Goal: Task Accomplishment & Management: Manage account settings

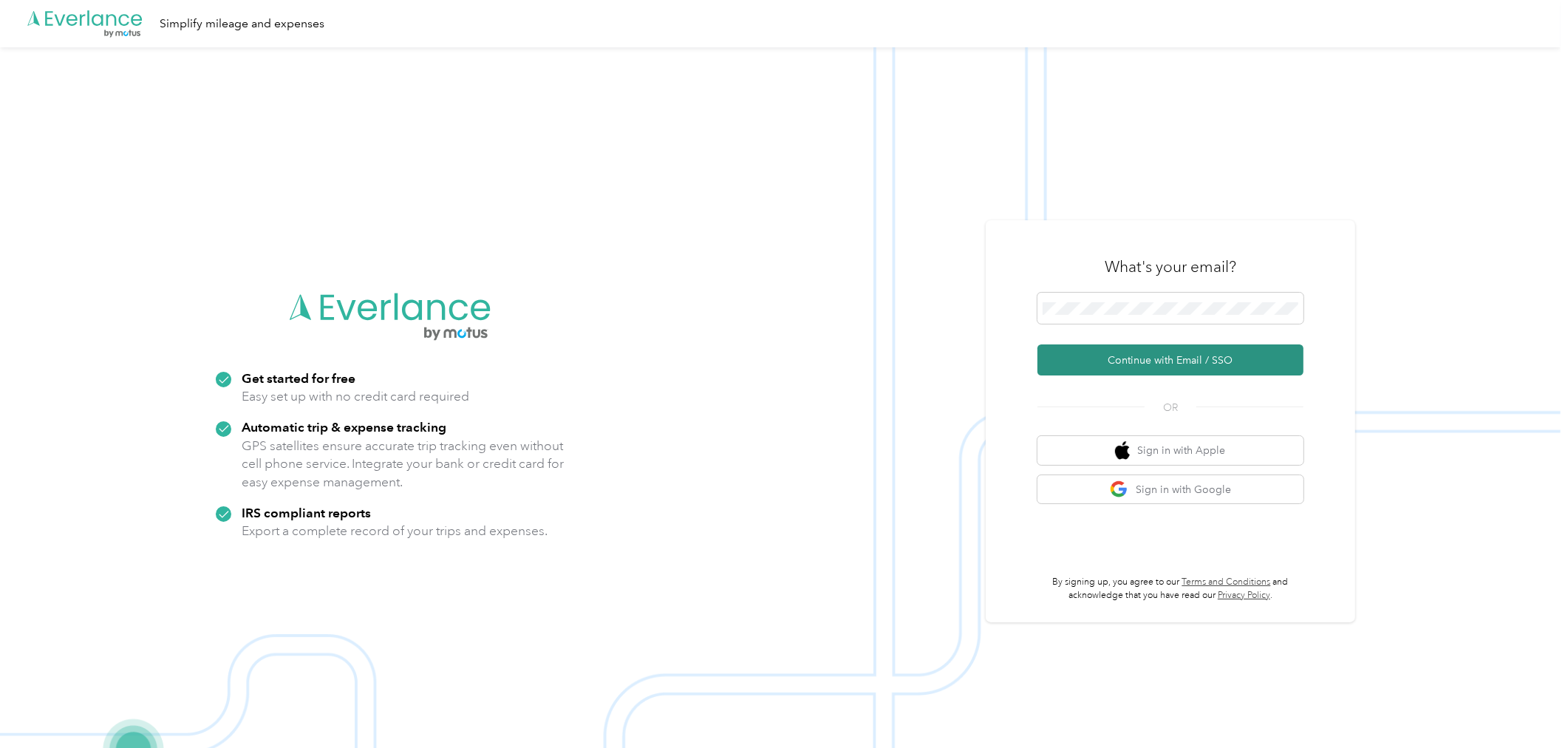
click at [1208, 361] on button "Continue with Email / SSO" at bounding box center [1171, 360] width 266 height 31
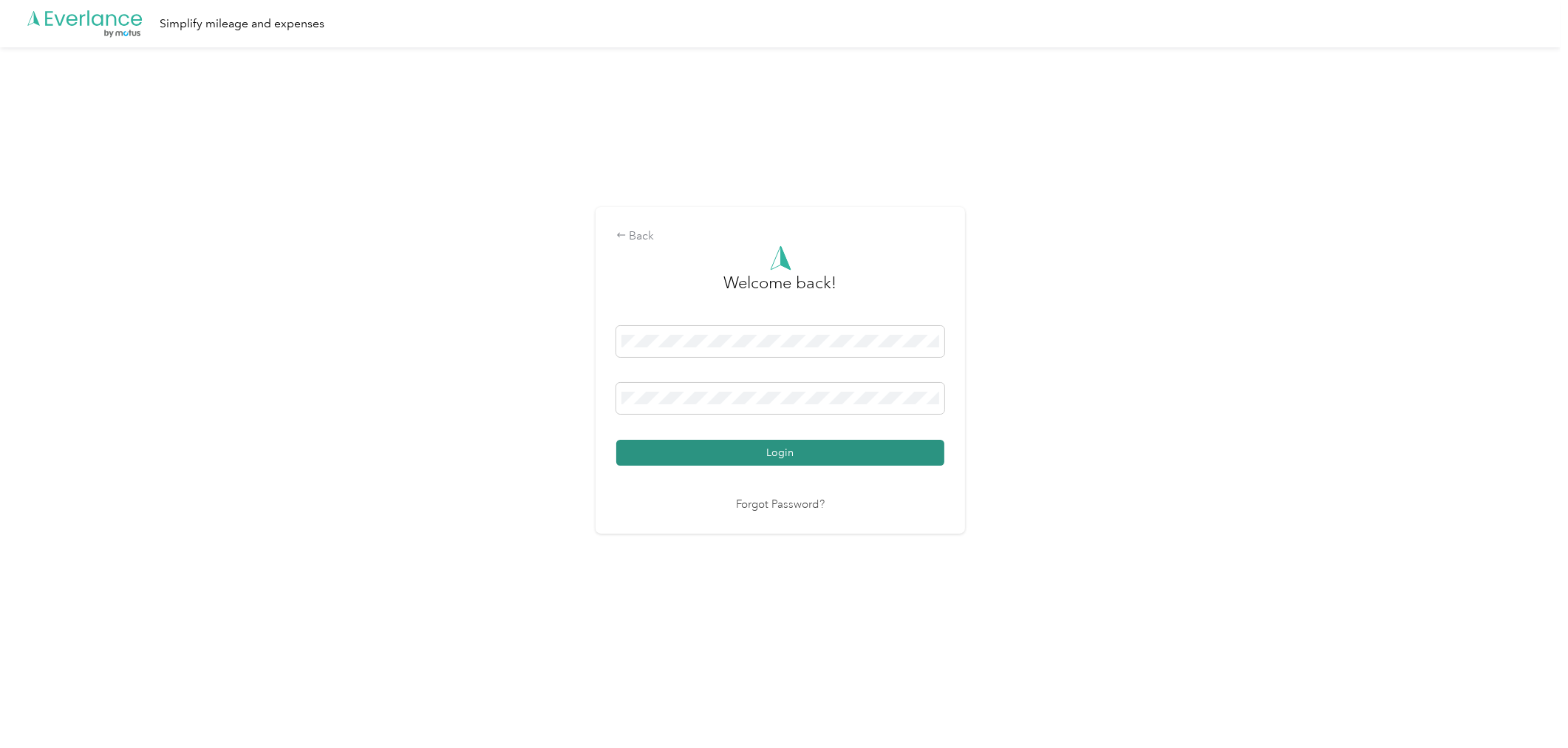
click at [777, 455] on button "Login" at bounding box center [780, 453] width 328 height 26
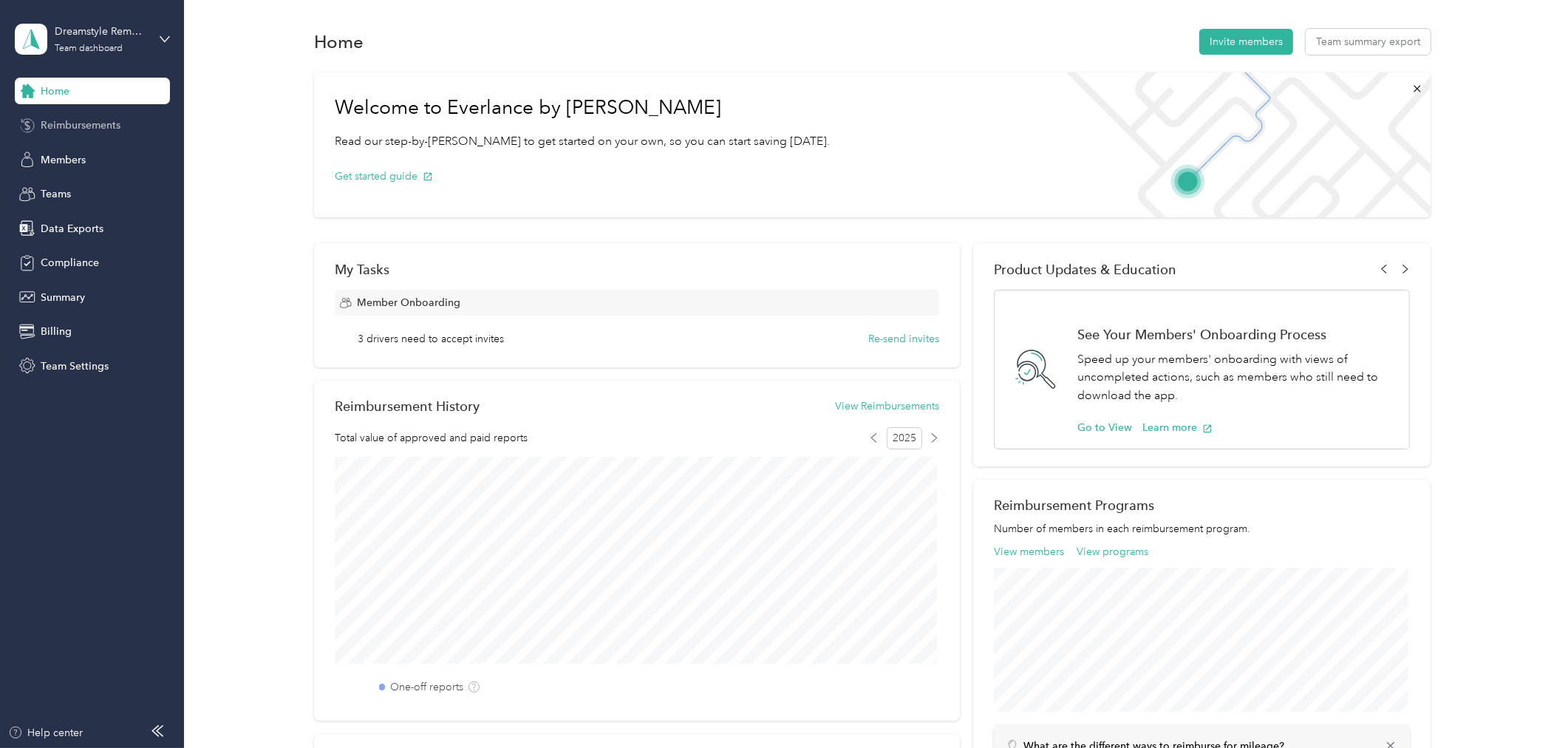
click at [98, 120] on span "Reimbursements" at bounding box center [80, 126] width 79 height 16
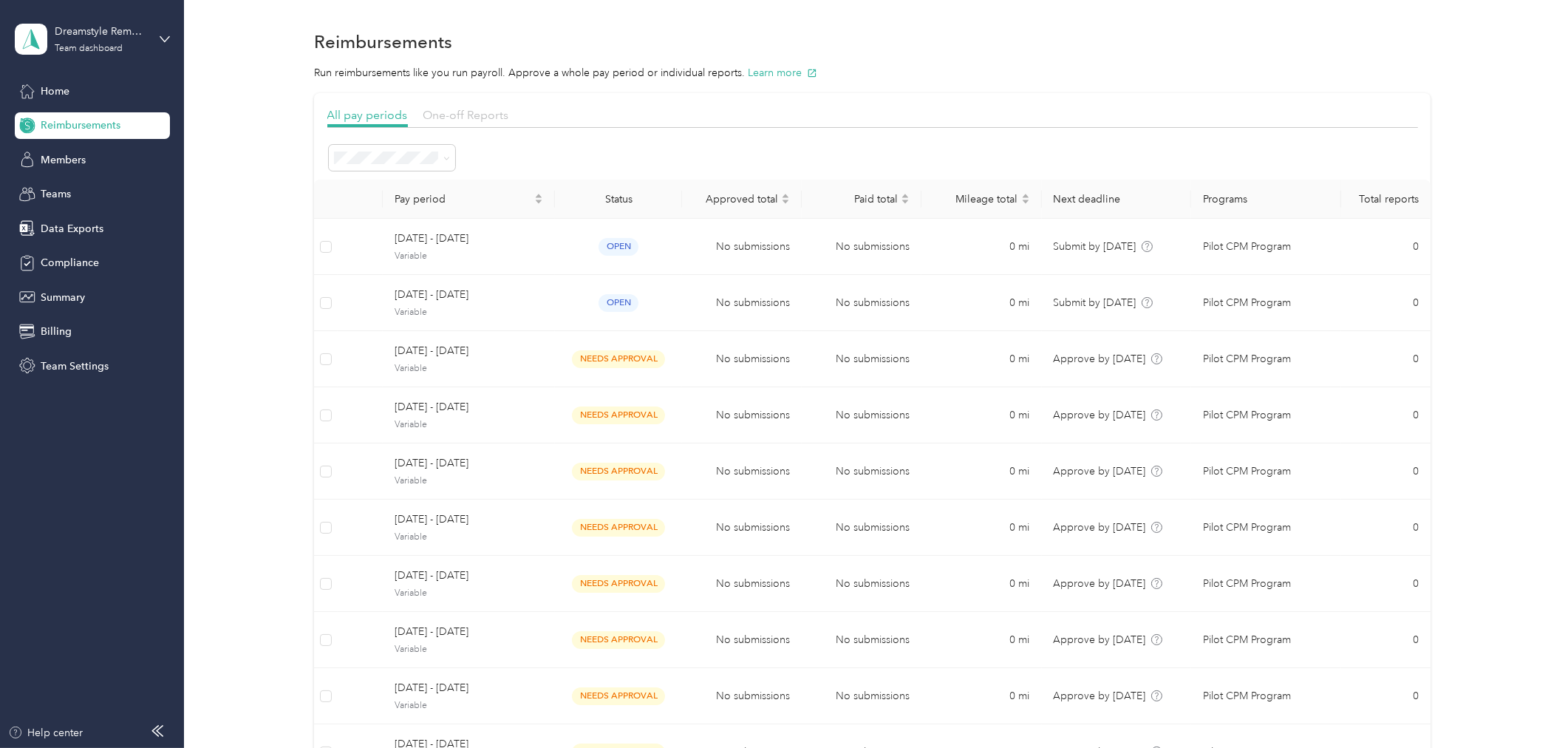
click at [478, 116] on span "One-off Reports" at bounding box center [466, 115] width 86 height 14
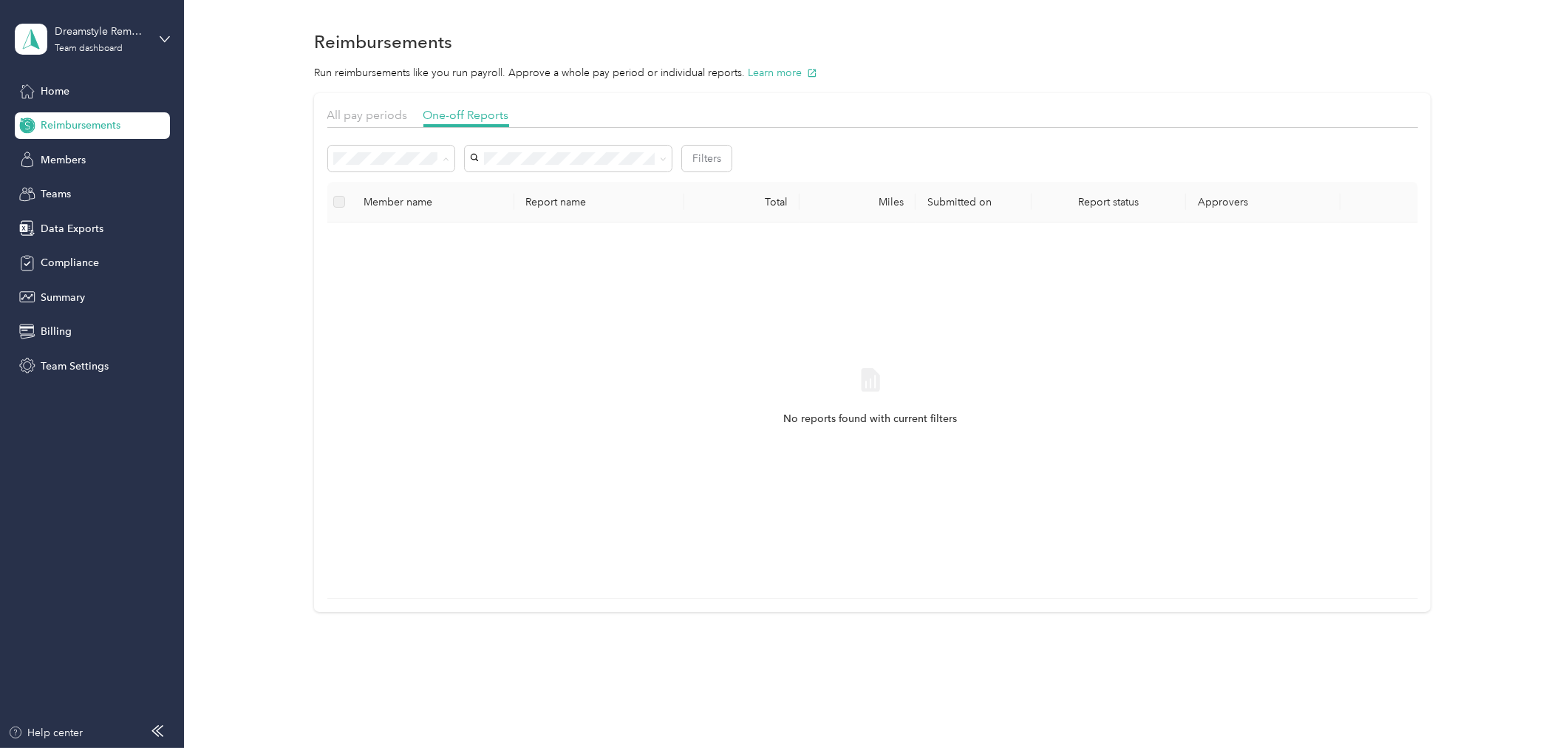
click at [402, 239] on div "Needs payment" at bounding box center [391, 238] width 105 height 16
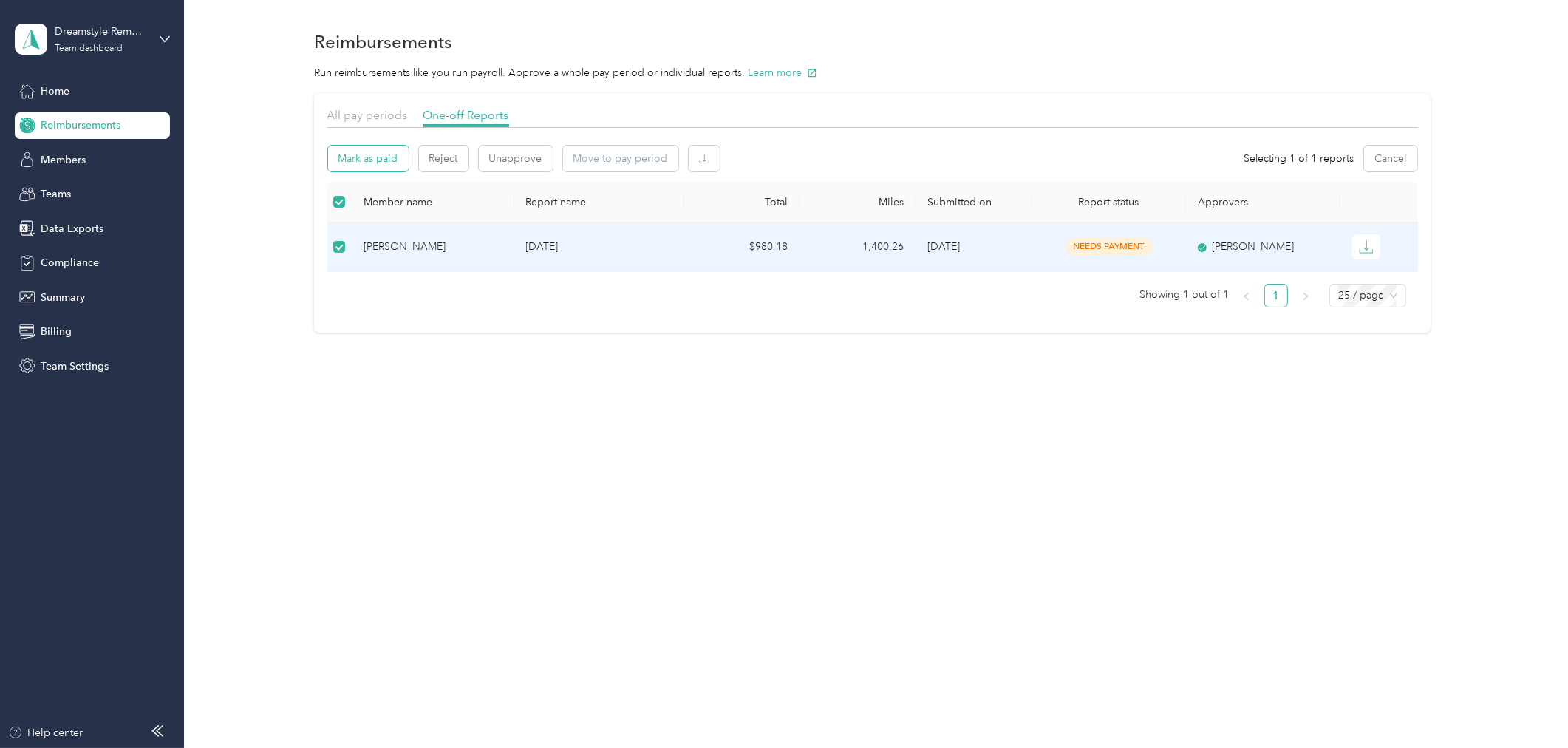
click at [377, 165] on button "Mark as paid" at bounding box center [368, 158] width 80 height 26
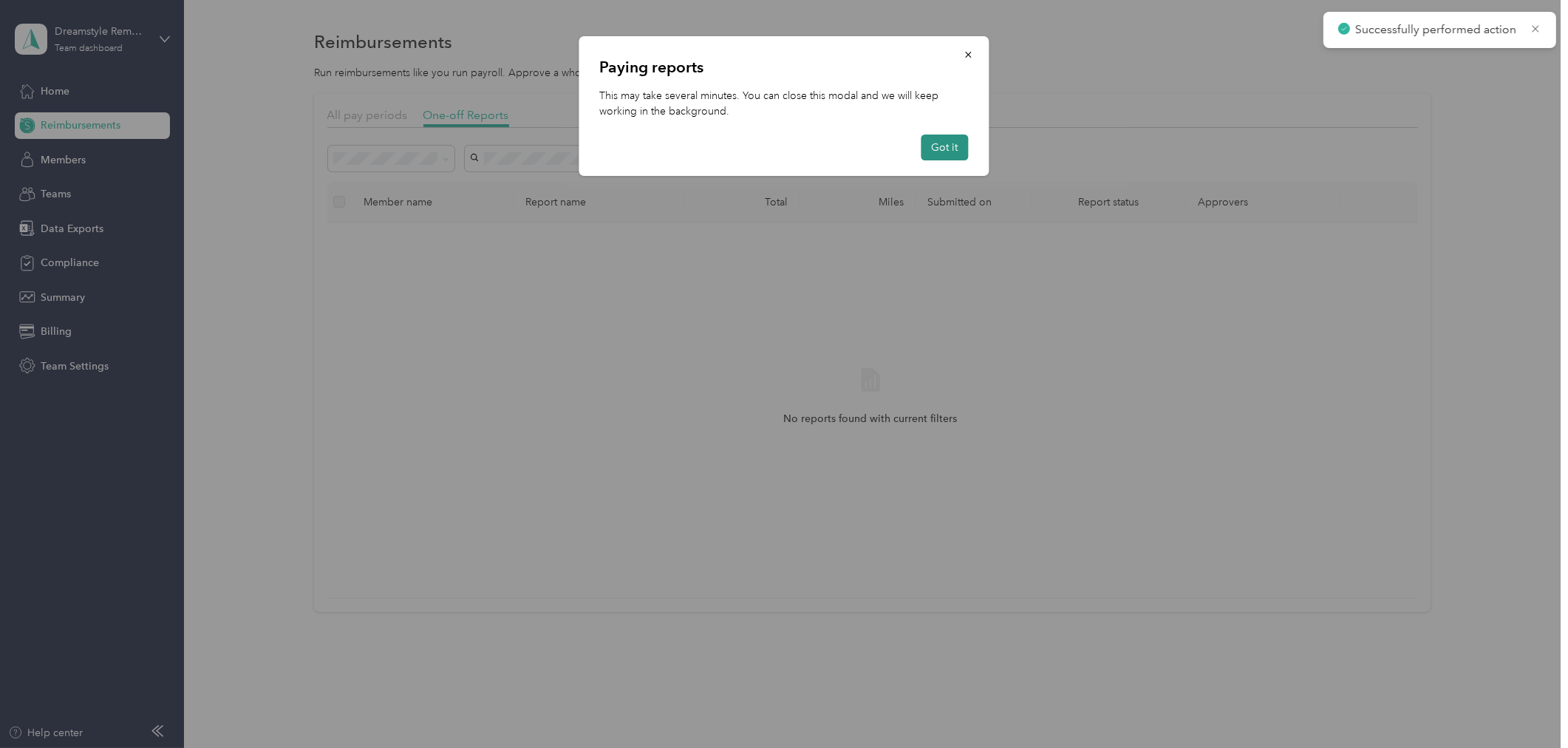
click at [942, 143] on button "Got it" at bounding box center [945, 147] width 48 height 26
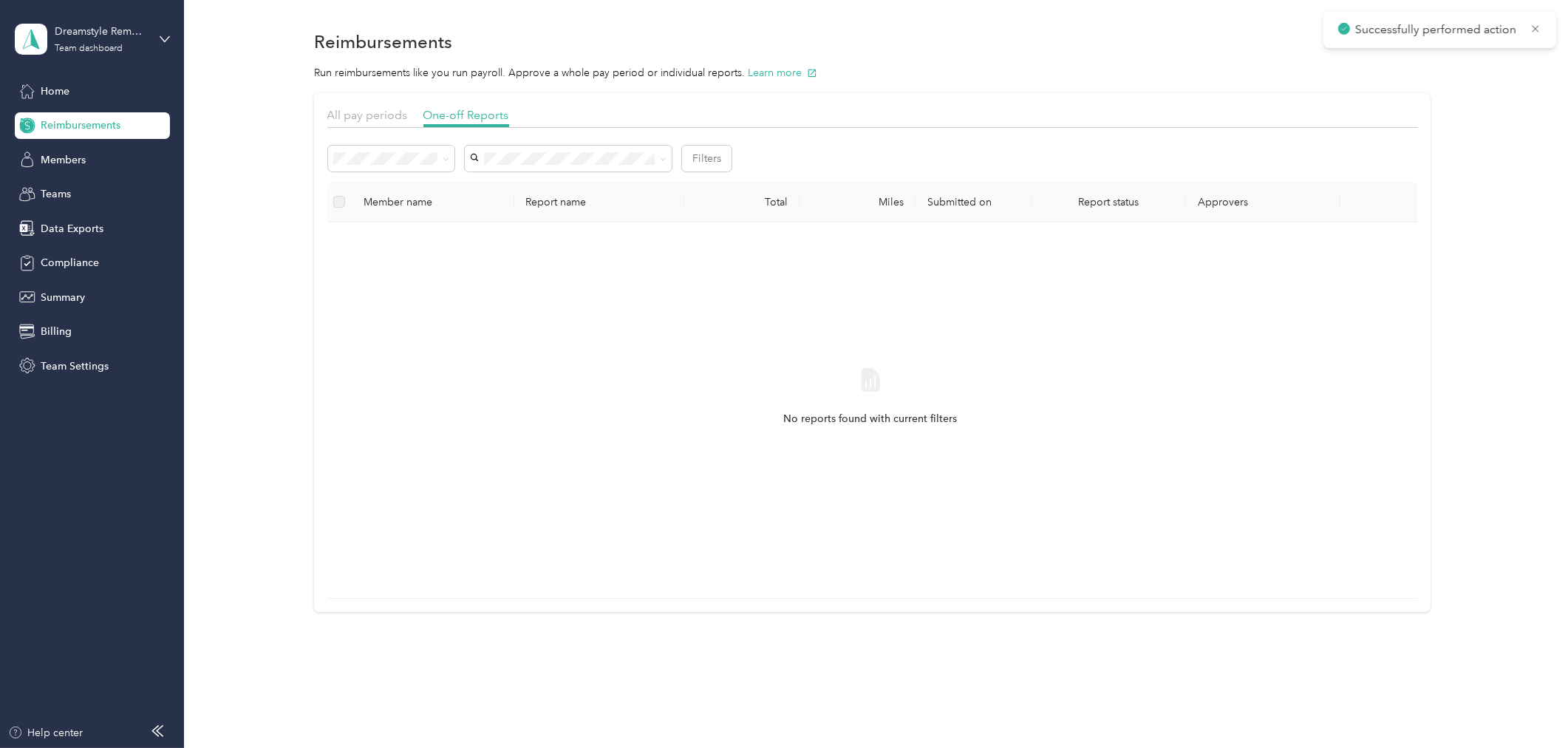
click at [365, 214] on div "Needs approval" at bounding box center [391, 208] width 105 height 16
